Goal: Information Seeking & Learning: Check status

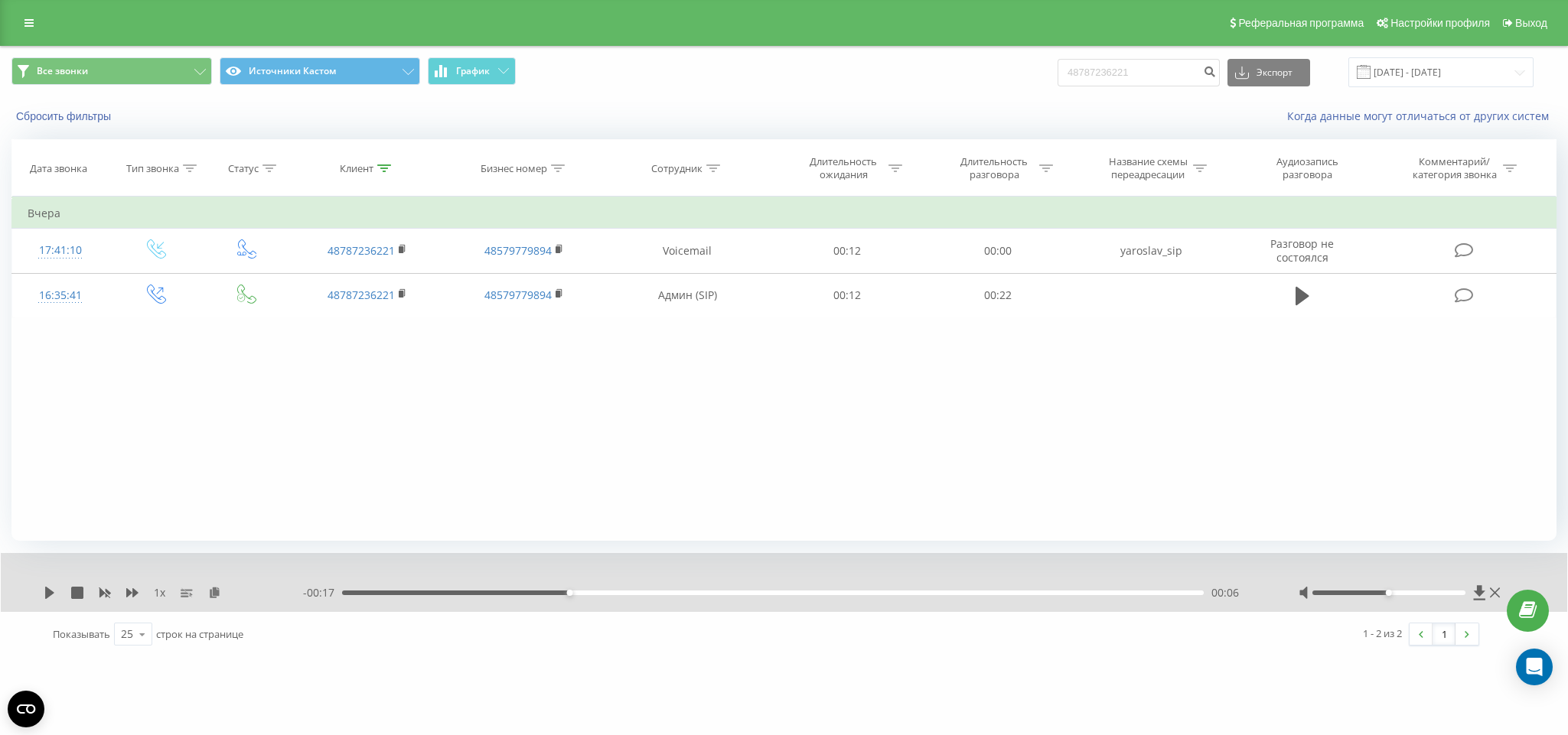
click at [1196, 78] on input "48787236221" at bounding box center [1139, 73] width 162 height 28
type input "48602651232"
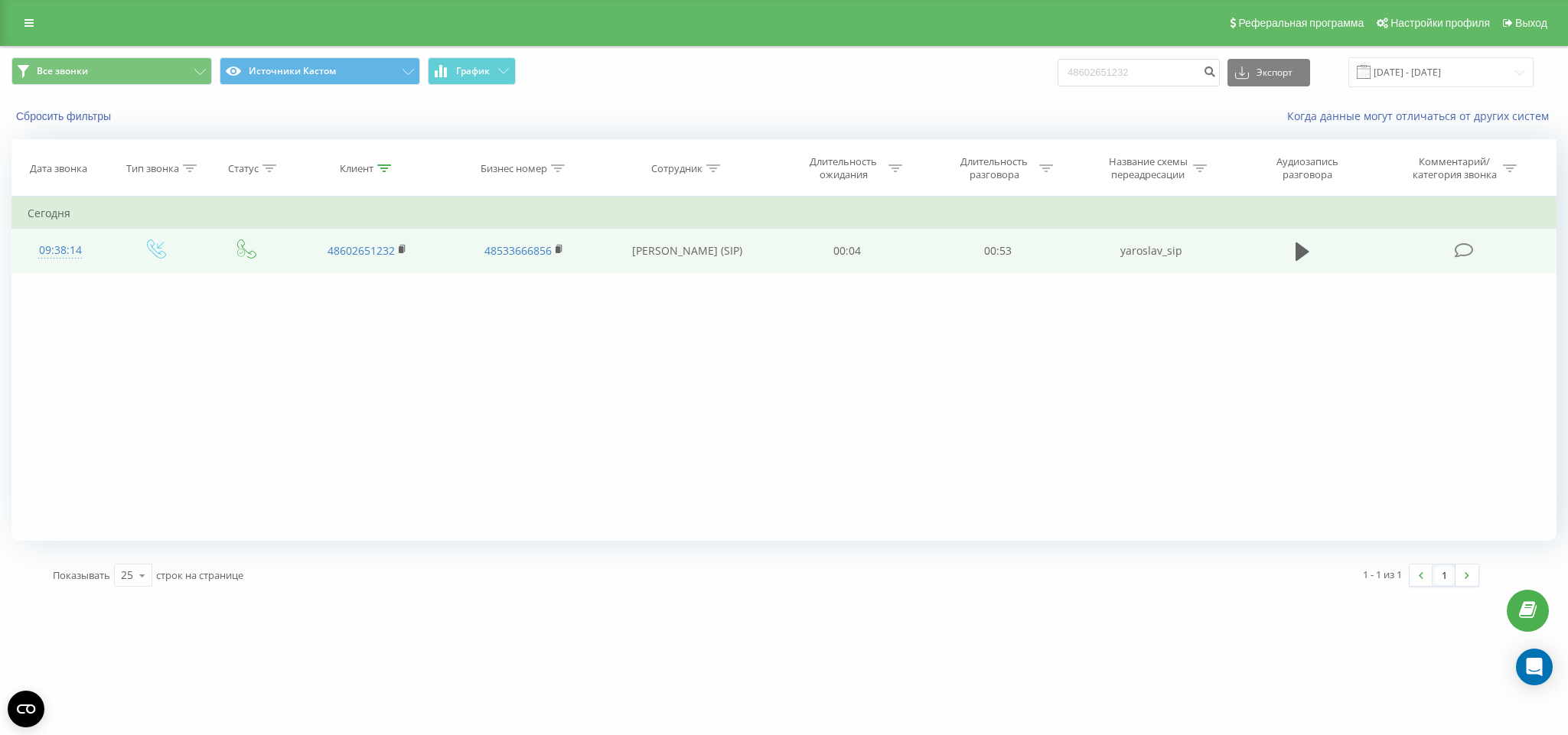
click at [1291, 269] on td at bounding box center [1301, 251] width 145 height 45
click at [1304, 253] on icon at bounding box center [1302, 252] width 14 height 19
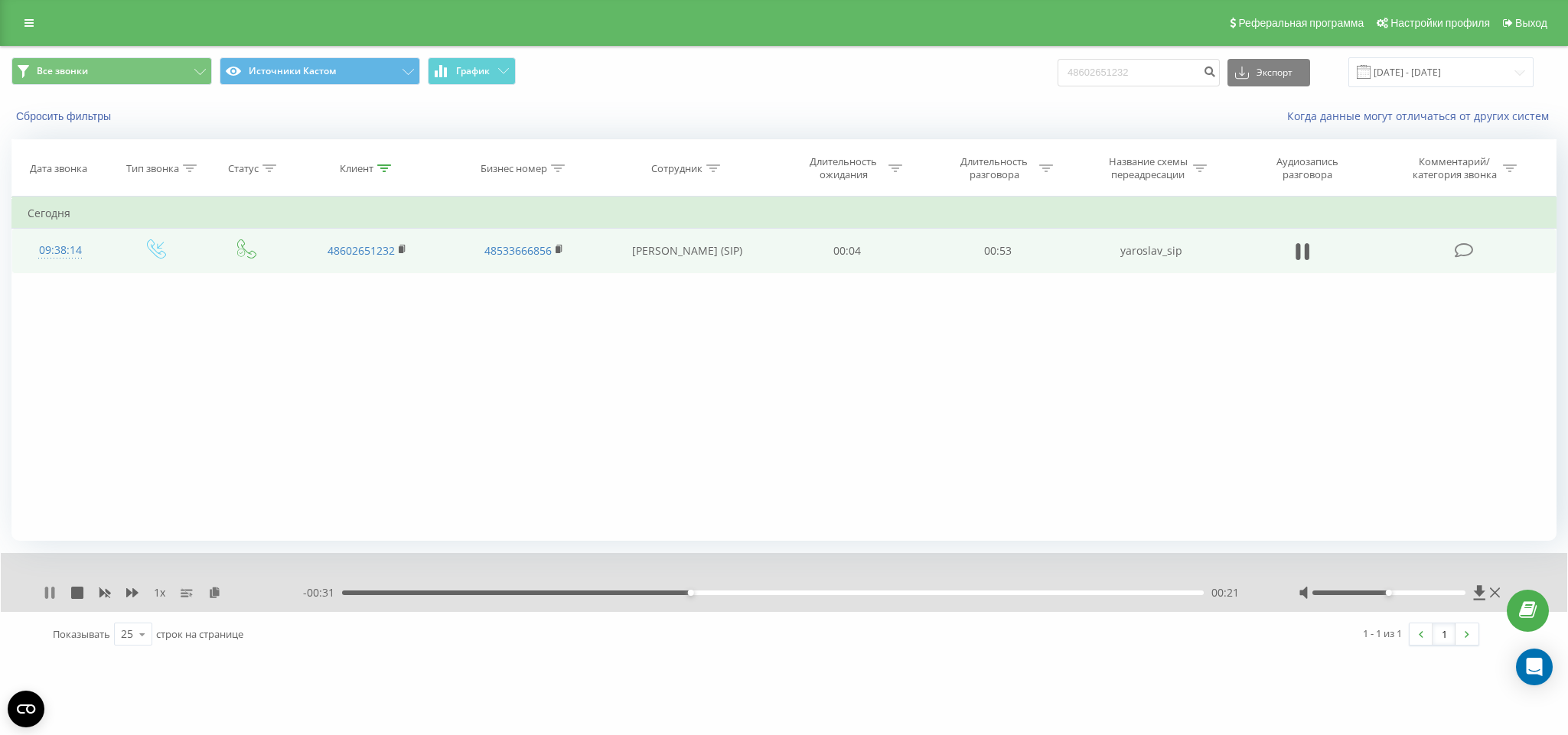
click at [51, 590] on icon at bounding box center [52, 592] width 3 height 12
